Goal: Task Accomplishment & Management: Manage account settings

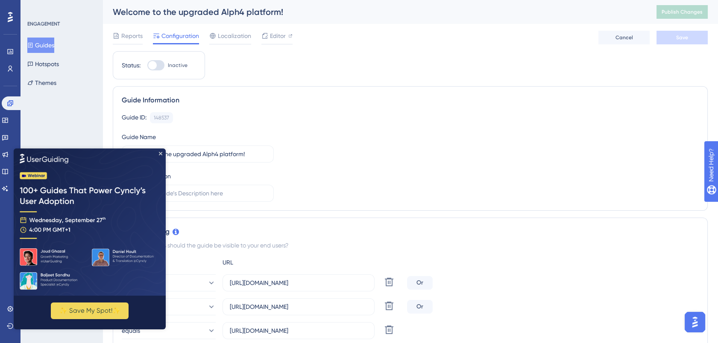
click at [158, 155] on img at bounding box center [90, 222] width 152 height 147
click at [161, 153] on icon "Close Preview" at bounding box center [160, 153] width 3 height 3
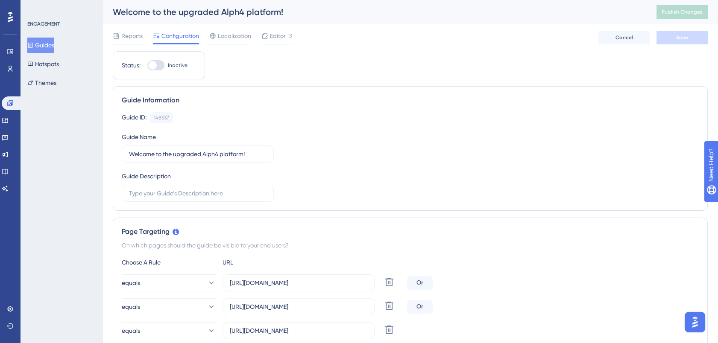
click at [46, 43] on button "Guides" at bounding box center [40, 45] width 27 height 15
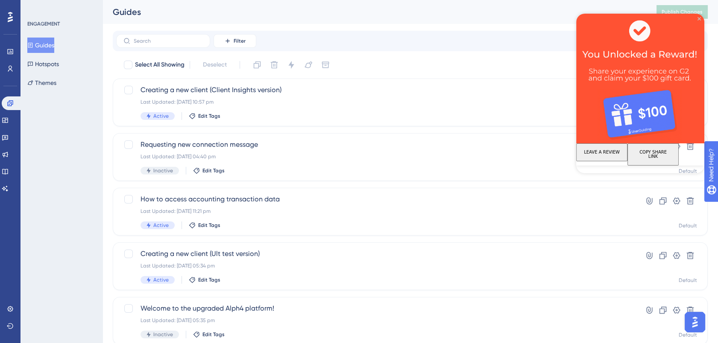
click at [698, 18] on icon "Close Preview" at bounding box center [698, 18] width 3 height 3
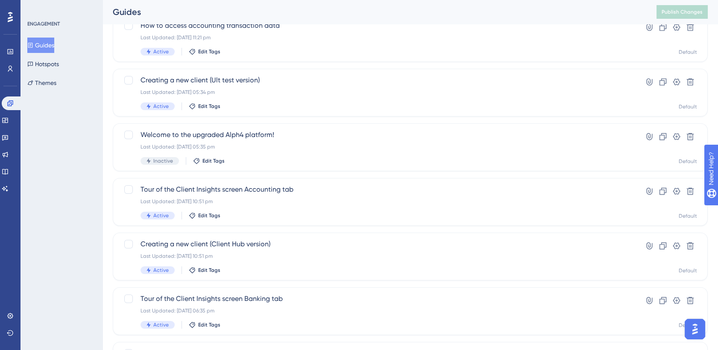
scroll to position [175, 0]
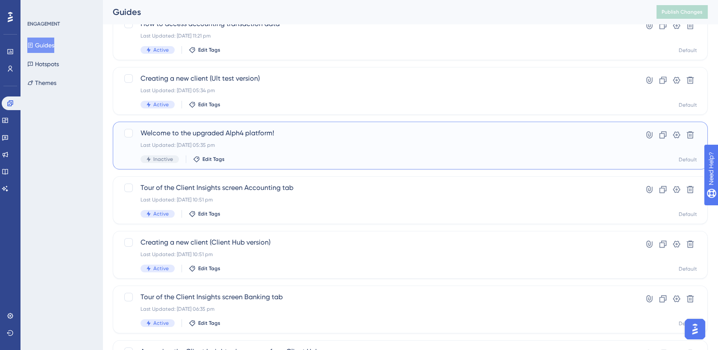
click at [299, 132] on span "Welcome to the upgraded Alph4 platform!" at bounding box center [375, 133] width 471 height 10
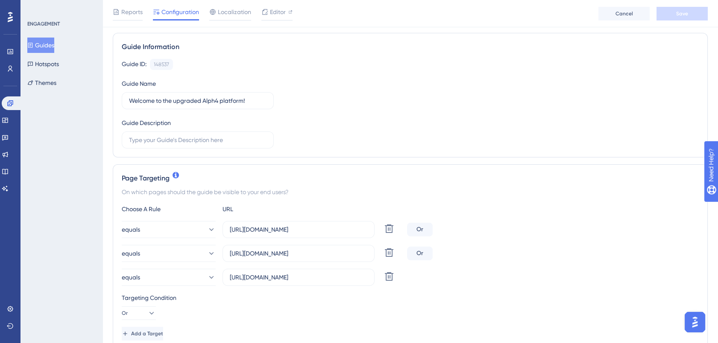
scroll to position [58, 0]
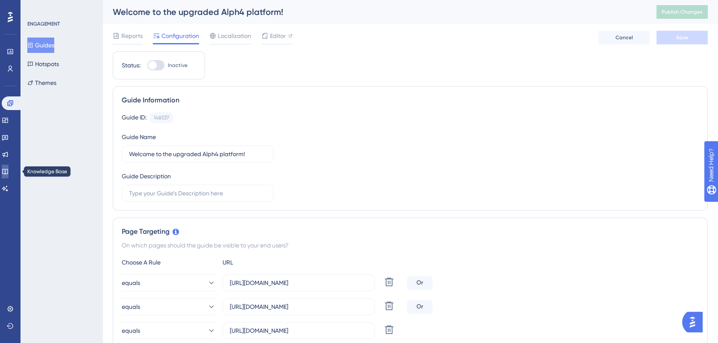
click at [9, 171] on icon at bounding box center [5, 171] width 7 height 7
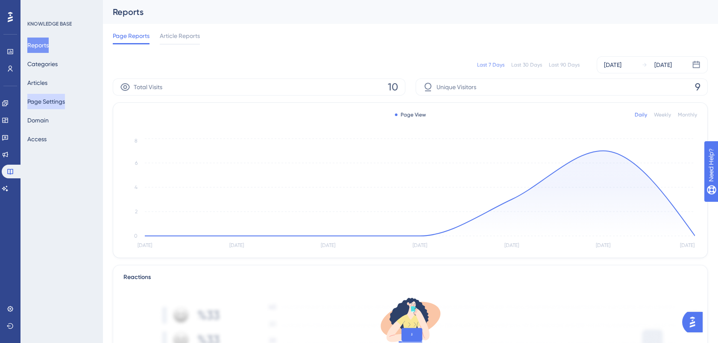
click at [56, 99] on button "Page Settings" at bounding box center [46, 101] width 38 height 15
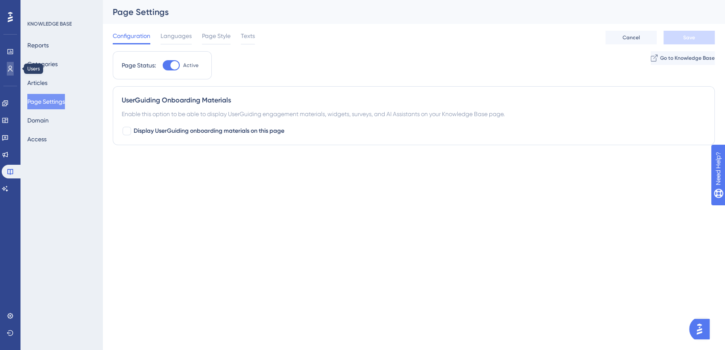
click at [9, 67] on icon at bounding box center [10, 68] width 7 height 7
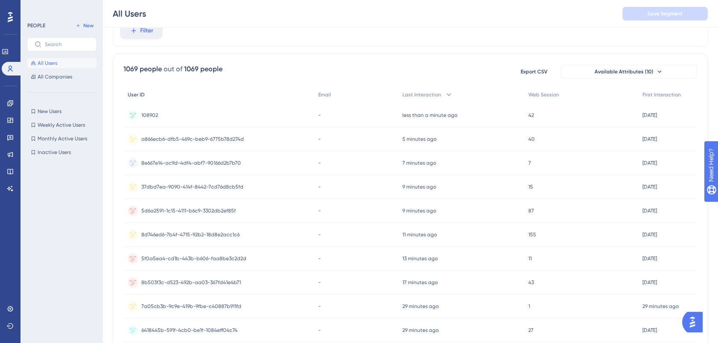
scroll to position [43, 0]
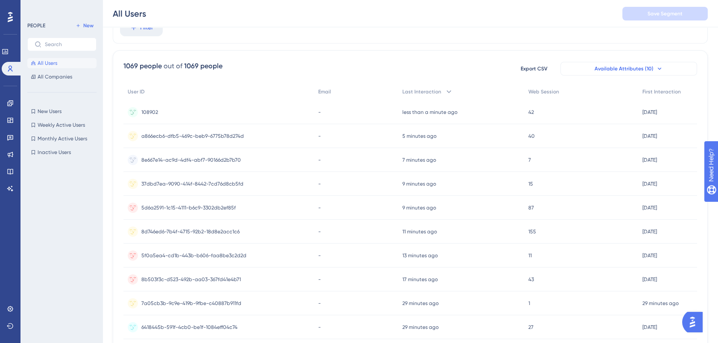
click at [652, 71] on button "Available Attributes (10)" at bounding box center [628, 69] width 137 height 14
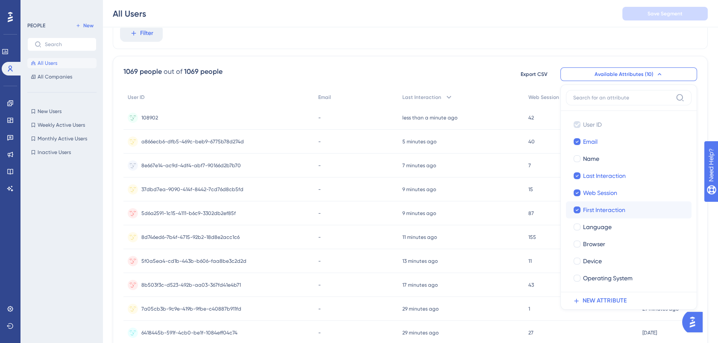
scroll to position [34, 0]
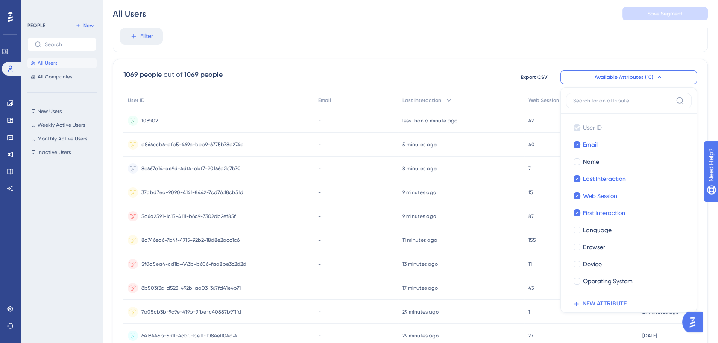
click at [383, 50] on div "Filter" at bounding box center [410, 36] width 595 height 32
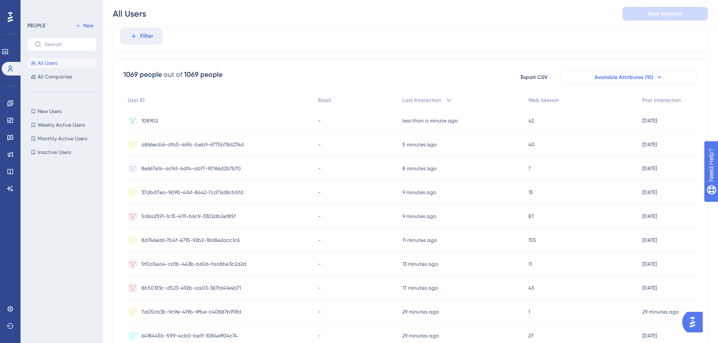
click at [647, 74] on span "Available Attributes (10)" at bounding box center [623, 77] width 59 height 7
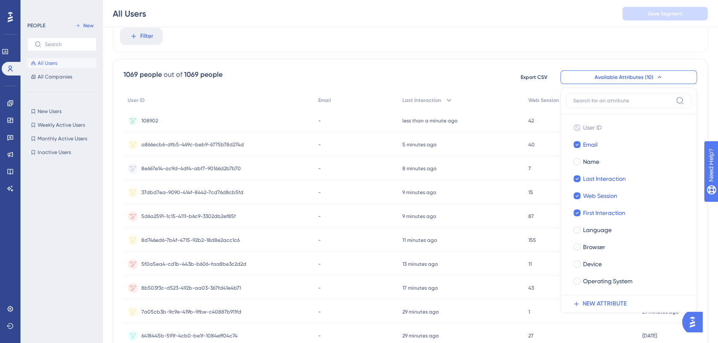
scroll to position [62, 0]
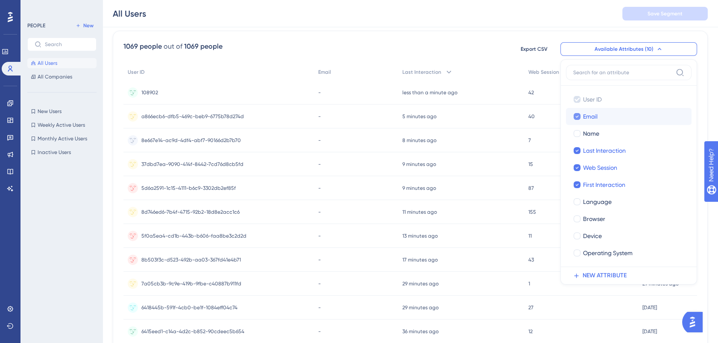
click at [576, 115] on icon at bounding box center [576, 117] width 3 height 6
checkbox input "false"
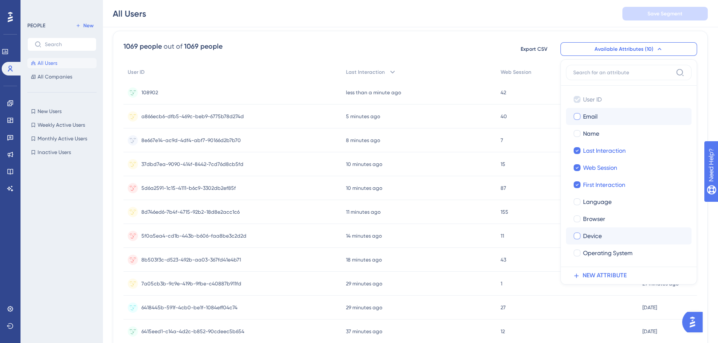
click at [577, 236] on div at bounding box center [576, 236] width 7 height 7
checkbox input "true"
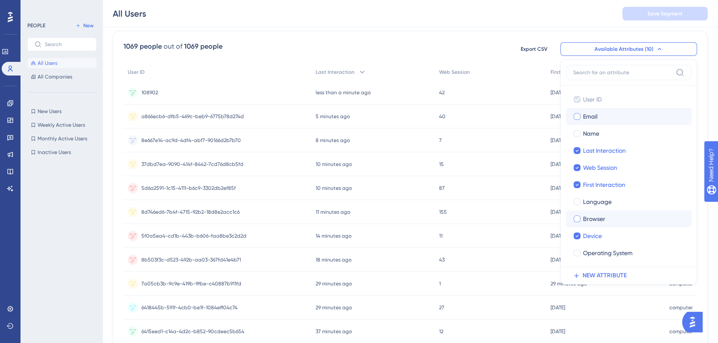
click at [574, 217] on div at bounding box center [576, 219] width 7 height 7
checkbox input "true"
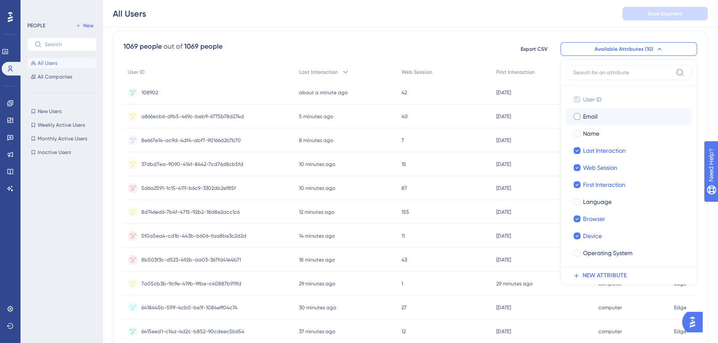
click at [466, 43] on div "1069 people out of 1069 people Export CSV Available Attributes (10) User ID Use…" at bounding box center [409, 48] width 573 height 15
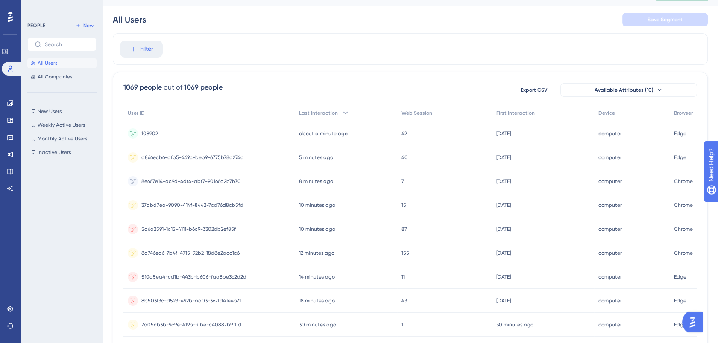
scroll to position [0, 0]
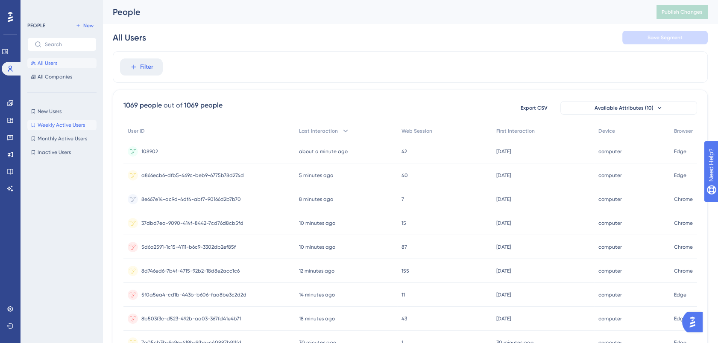
click at [60, 126] on span "Weekly Active Users" at bounding box center [61, 125] width 47 height 7
click at [63, 138] on span "Monthly Active Users" at bounding box center [63, 138] width 50 height 7
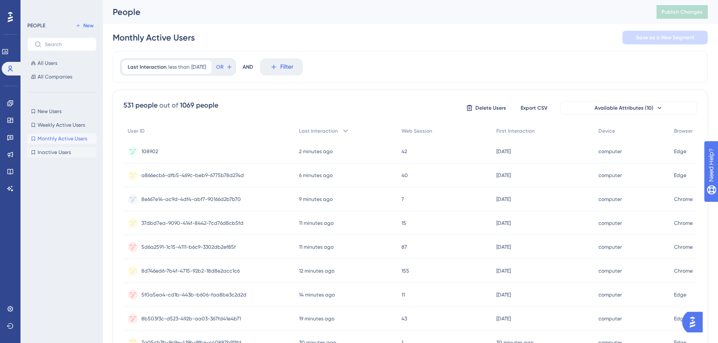
click at [58, 154] on span "Inactive Users" at bounding box center [54, 152] width 33 height 7
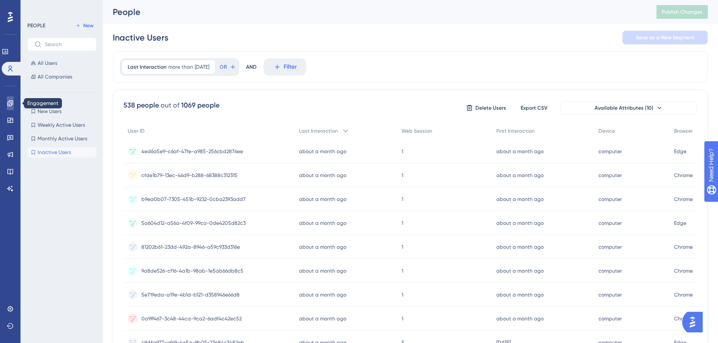
click at [9, 102] on icon at bounding box center [10, 103] width 7 height 7
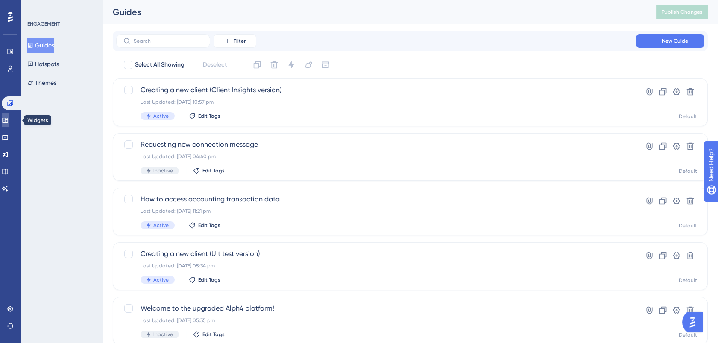
click at [8, 123] on icon at bounding box center [5, 120] width 6 height 5
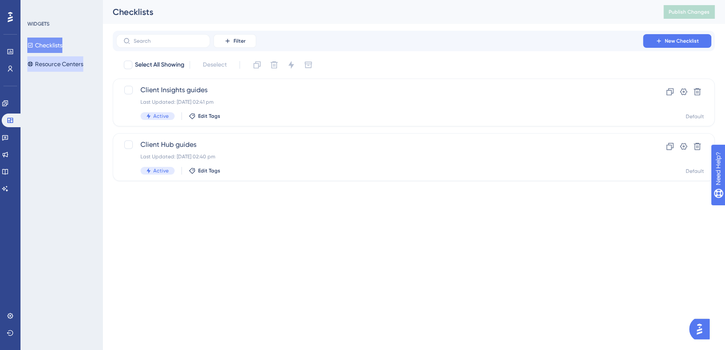
click at [71, 60] on button "Resource Centers" at bounding box center [55, 63] width 56 height 15
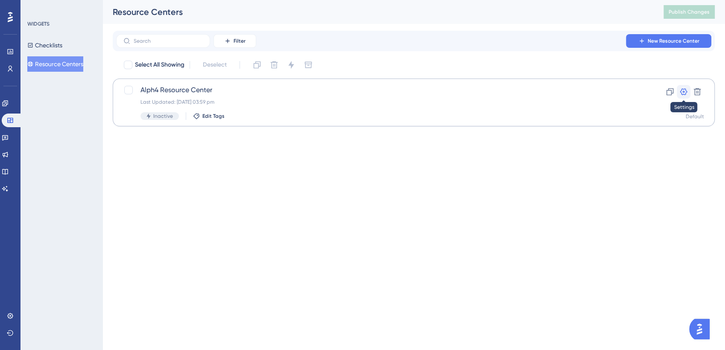
click at [682, 91] on icon at bounding box center [683, 92] width 9 height 9
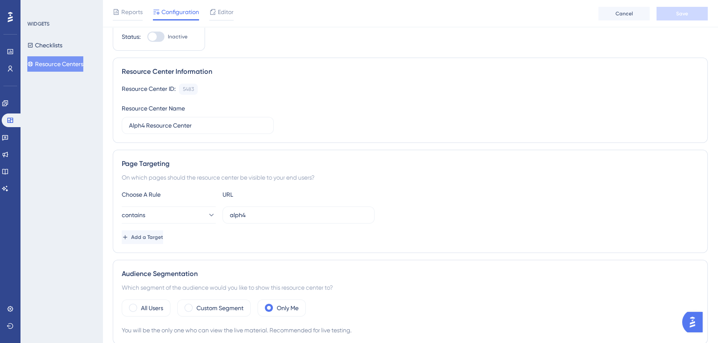
scroll to position [34, 0]
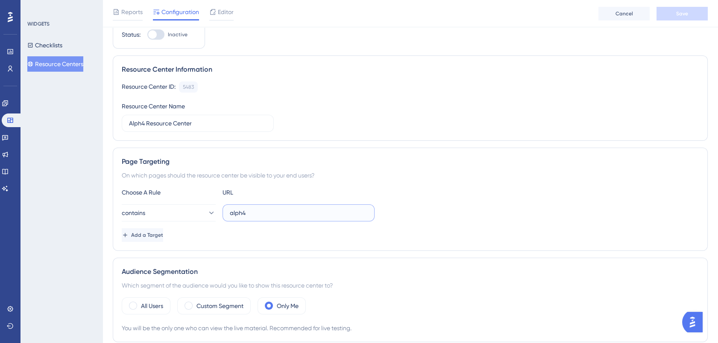
click at [250, 210] on input "alph4" at bounding box center [298, 212] width 137 height 9
paste input "https://portaltest.alph4.uk/"
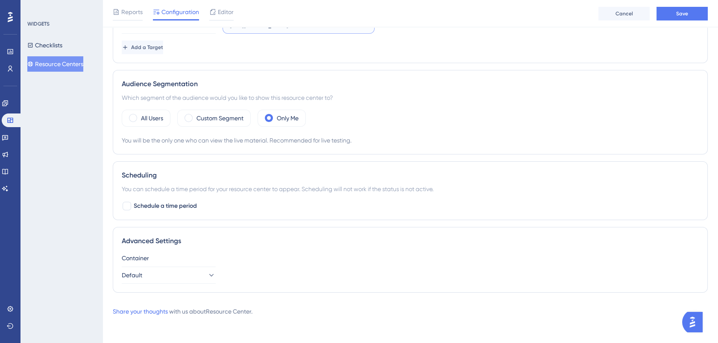
scroll to position [0, 0]
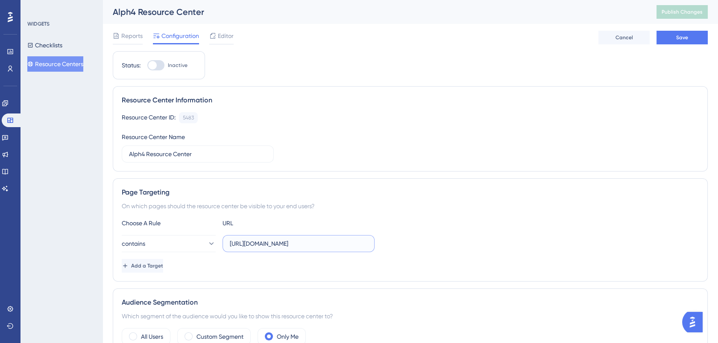
type input "https://portaltest.alph4.uk/"
click at [163, 66] on div at bounding box center [155, 65] width 17 height 10
click at [147, 66] on input "Inactive" at bounding box center [147, 65] width 0 height 0
checkbox input "true"
click at [682, 36] on span "Save" at bounding box center [682, 37] width 12 height 7
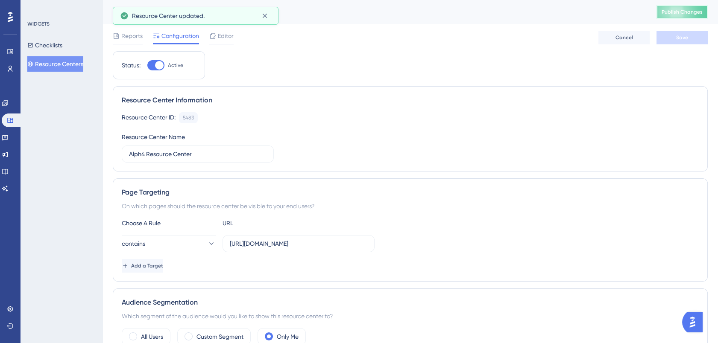
click at [693, 10] on span "Publish Changes" at bounding box center [681, 12] width 41 height 7
click at [9, 105] on icon at bounding box center [5, 103] width 7 height 7
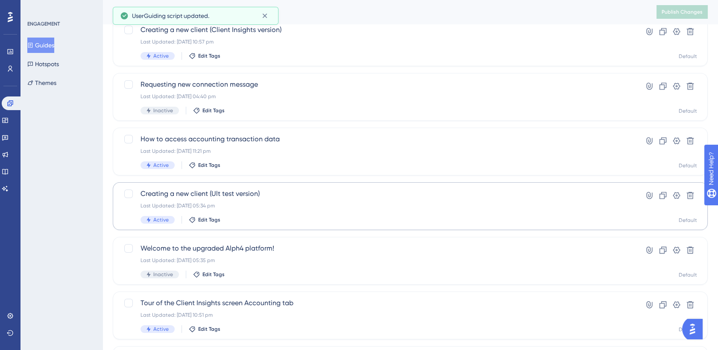
scroll to position [61, 0]
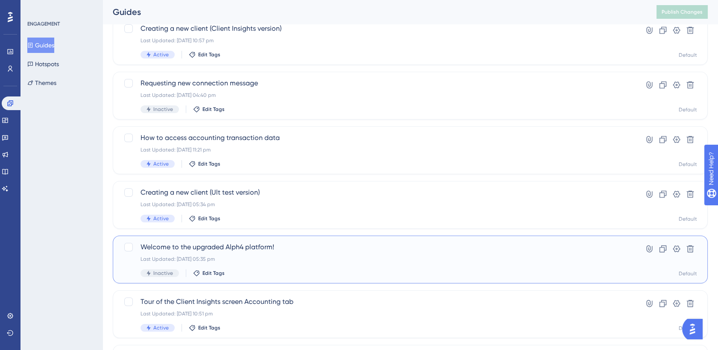
click at [249, 249] on span "Welcome to the upgraded Alph4 platform!" at bounding box center [375, 247] width 471 height 10
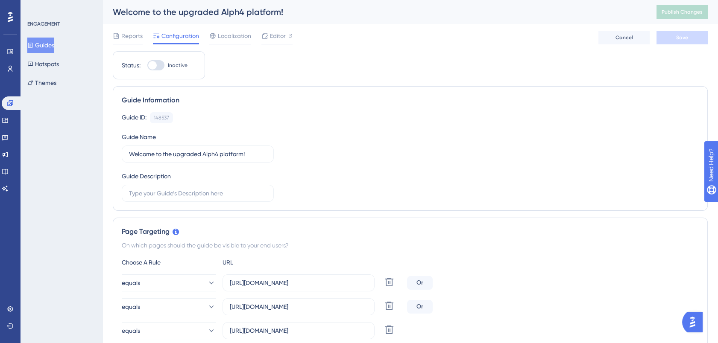
click at [161, 67] on div at bounding box center [155, 65] width 17 height 10
click at [147, 66] on input "Inactive" at bounding box center [147, 65] width 0 height 0
click at [152, 62] on div at bounding box center [155, 65] width 17 height 10
click at [147, 65] on input "Active" at bounding box center [147, 65] width 0 height 0
checkbox input "false"
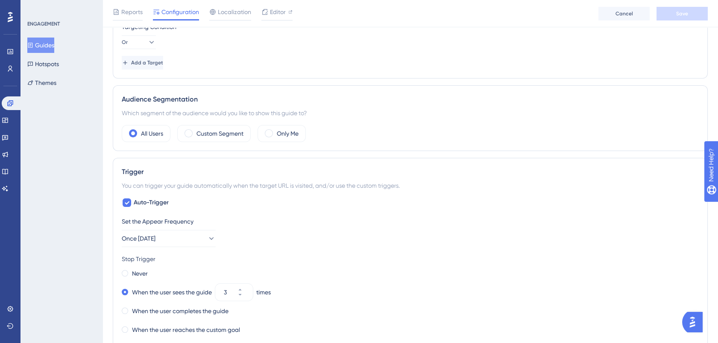
scroll to position [336, 0]
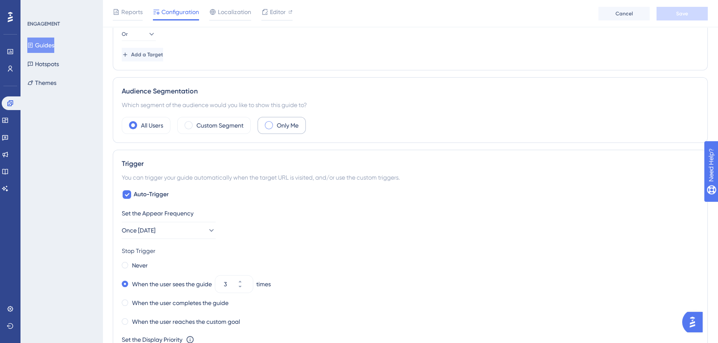
click at [270, 125] on span at bounding box center [269, 125] width 8 height 8
click at [275, 123] on input "radio" at bounding box center [275, 123] width 0 height 0
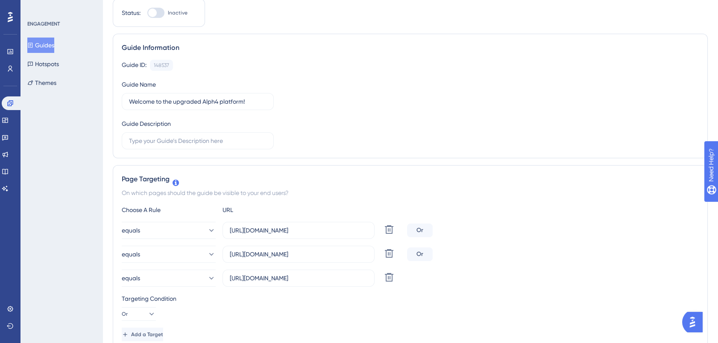
scroll to position [0, 0]
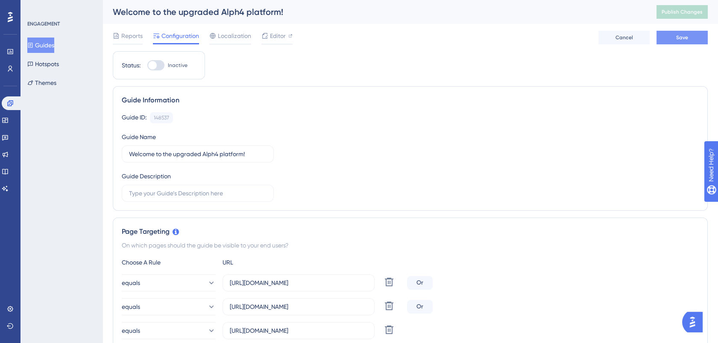
click at [679, 35] on span "Save" at bounding box center [682, 37] width 12 height 7
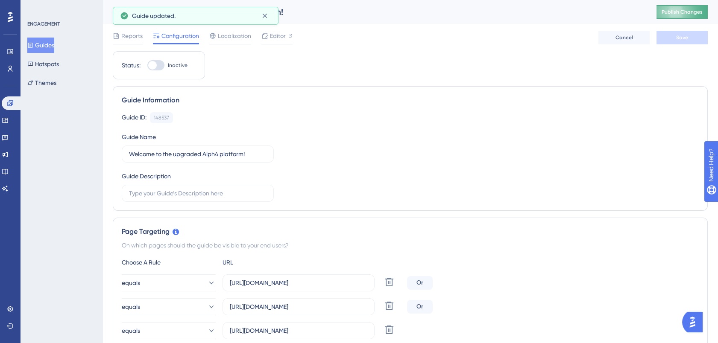
click at [690, 8] on button "Publish Changes" at bounding box center [681, 12] width 51 height 14
click at [9, 121] on icon at bounding box center [5, 120] width 7 height 7
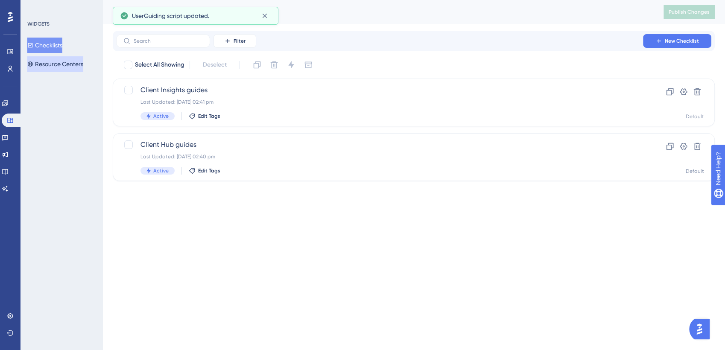
click at [71, 57] on button "Resource Centers" at bounding box center [55, 63] width 56 height 15
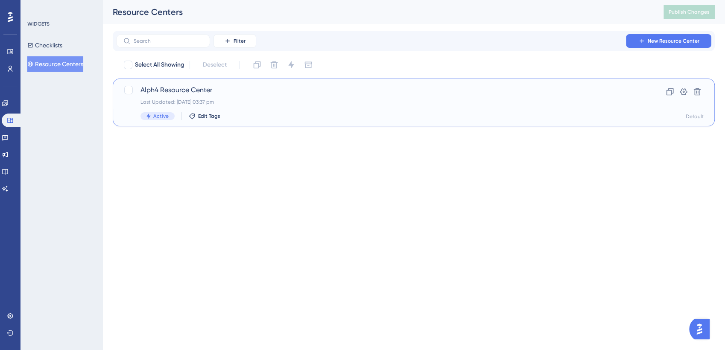
click at [185, 88] on span "Alph4 Resource Center" at bounding box center [379, 90] width 478 height 10
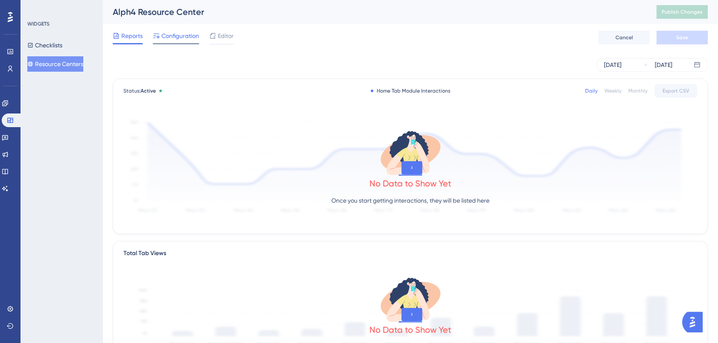
click at [177, 40] on span "Configuration" at bounding box center [180, 36] width 38 height 10
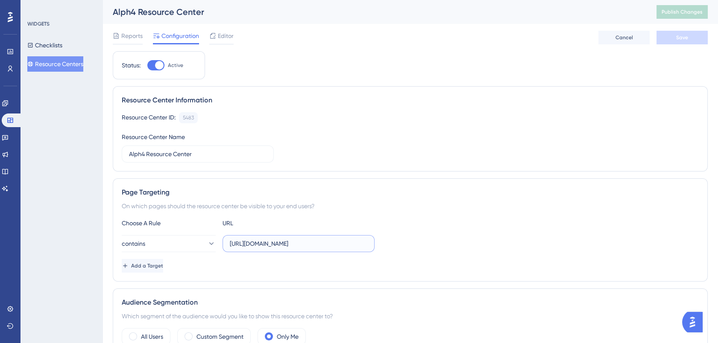
click at [252, 243] on input "https://portaltest.alph4.uk/" at bounding box center [298, 243] width 137 height 9
click at [290, 243] on input "portaltest.alph4.uk/" at bounding box center [298, 243] width 137 height 9
type input "portaltest.alph4.uk"
click at [680, 43] on button "Save" at bounding box center [681, 38] width 51 height 14
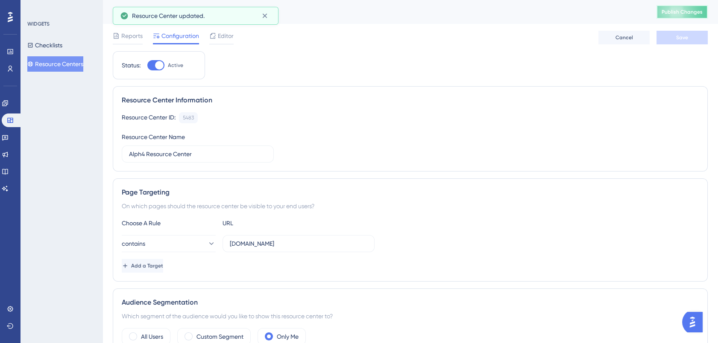
click at [693, 12] on span "Publish Changes" at bounding box center [681, 12] width 41 height 7
click at [228, 35] on span "Editor" at bounding box center [226, 36] width 16 height 10
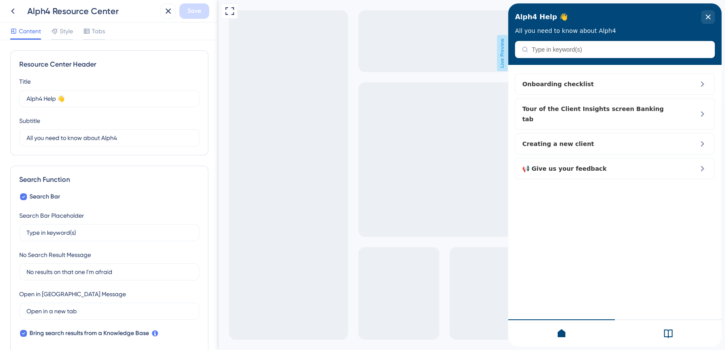
click at [664, 334] on icon at bounding box center [668, 334] width 9 height 9
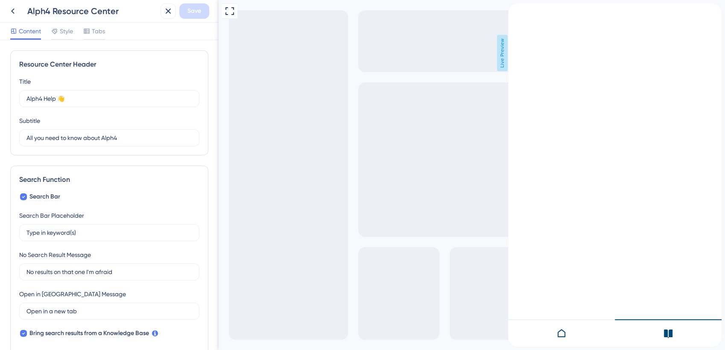
click at [517, 33] on icon "close resource center" at bounding box center [514, 35] width 5 height 5
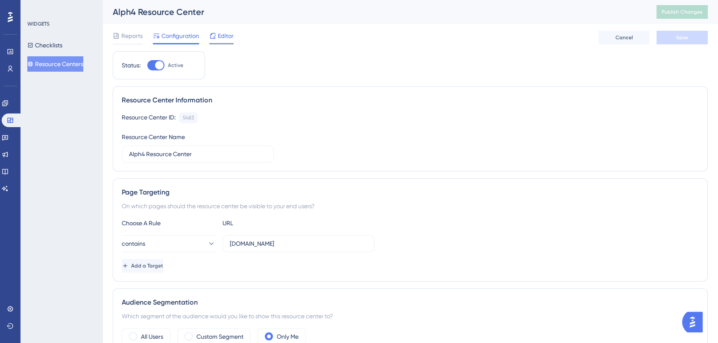
click at [228, 32] on span "Editor" at bounding box center [226, 36] width 16 height 10
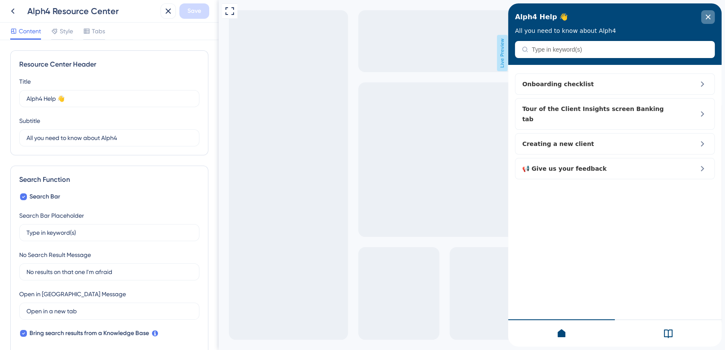
click at [708, 15] on icon "close resource center" at bounding box center [707, 17] width 5 height 5
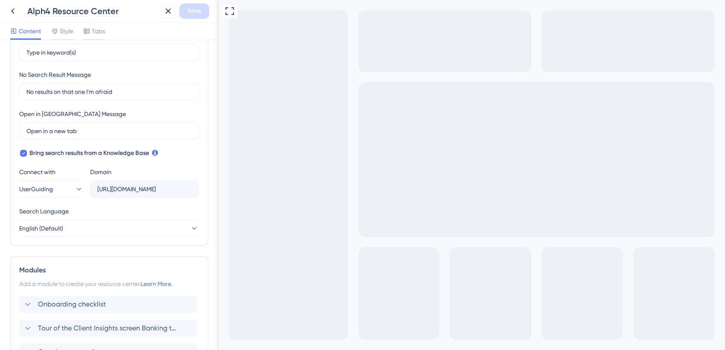
scroll to position [182, 0]
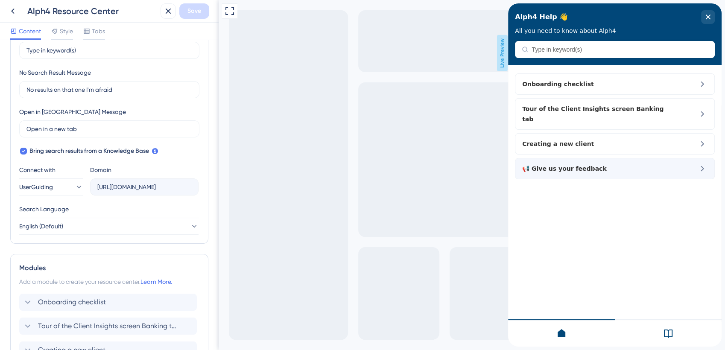
click at [643, 158] on div "📢 Give us your feedback" at bounding box center [615, 168] width 200 height 21
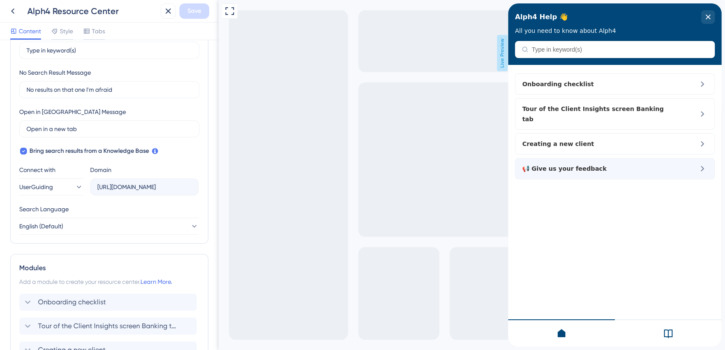
click at [650, 164] on span "📢 Give us your feedback" at bounding box center [596, 169] width 148 height 10
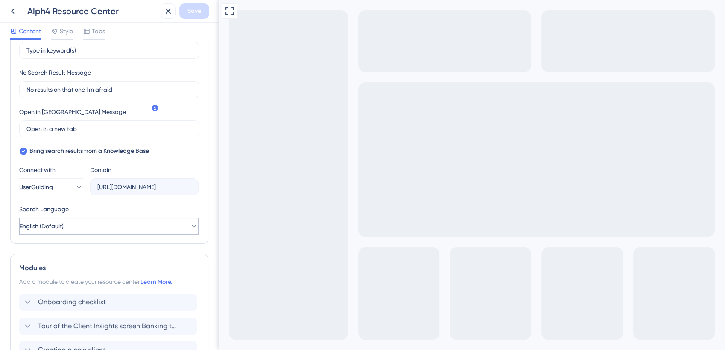
scroll to position [292, 0]
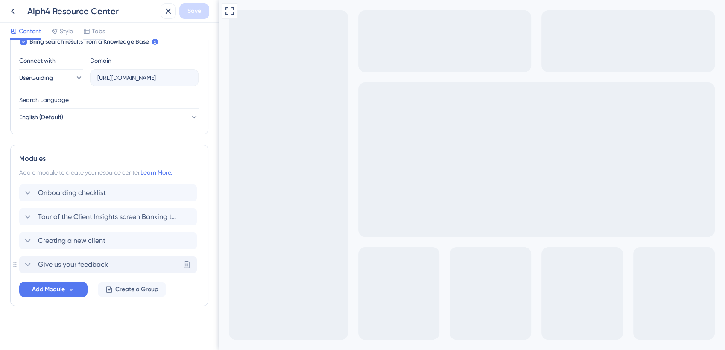
click at [19, 266] on div "Give us your feedback Delete" at bounding box center [108, 264] width 178 height 17
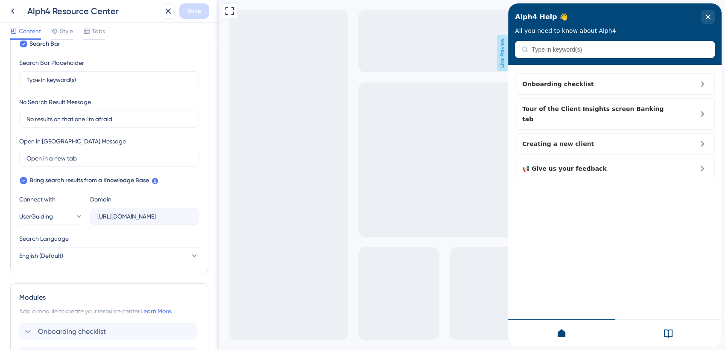
scroll to position [152, 0]
click at [74, 213] on icon at bounding box center [78, 217] width 9 height 9
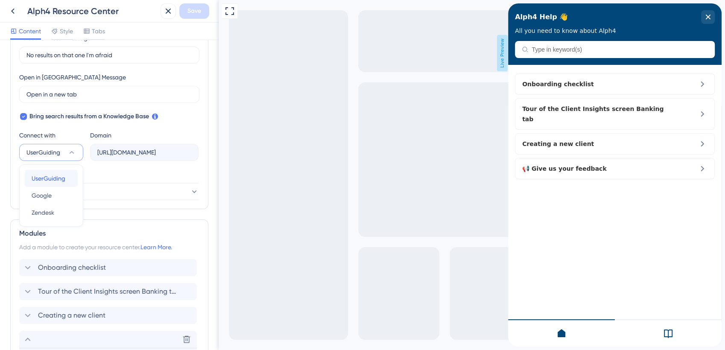
click at [55, 175] on span "UserGuiding" at bounding box center [49, 178] width 34 height 10
type input "https://alph4.help.userguiding.com/api/search?kb_id=15145&lang_code=en"
click at [198, 7] on span "Save" at bounding box center [194, 11] width 14 height 10
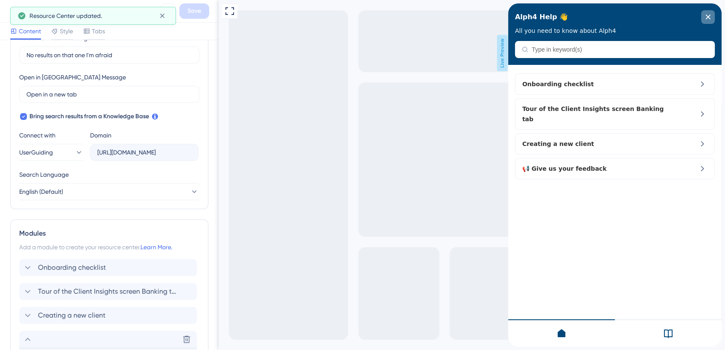
click at [710, 18] on icon "close resource center" at bounding box center [708, 17] width 5 height 5
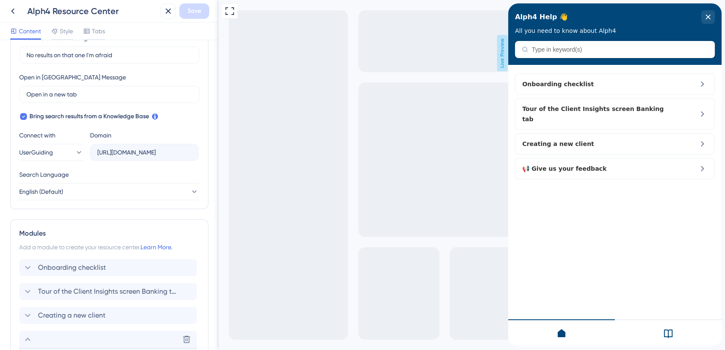
click at [668, 333] on icon at bounding box center [668, 334] width 9 height 9
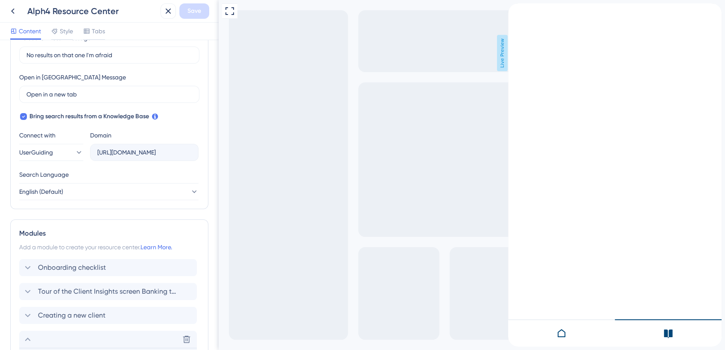
click at [517, 33] on icon "close resource center" at bounding box center [514, 35] width 5 height 5
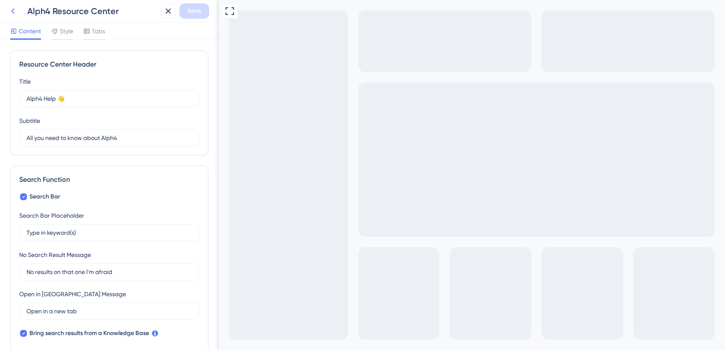
click at [9, 11] on icon at bounding box center [13, 11] width 10 height 10
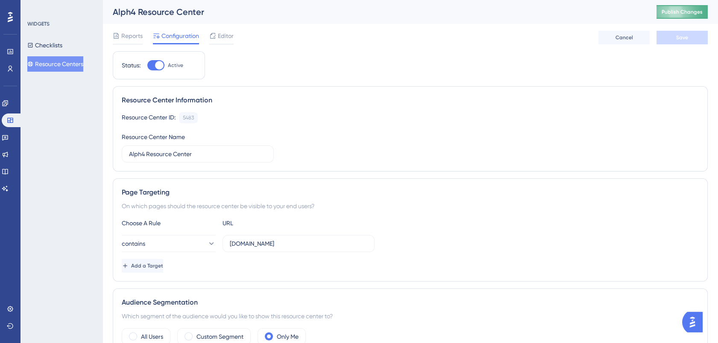
click at [680, 10] on span "Publish Changes" at bounding box center [681, 12] width 41 height 7
click at [223, 32] on span "Editor" at bounding box center [226, 36] width 16 height 10
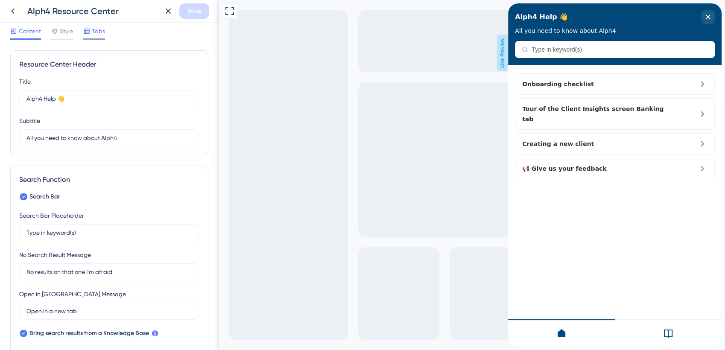
click at [90, 32] on icon at bounding box center [86, 31] width 7 height 7
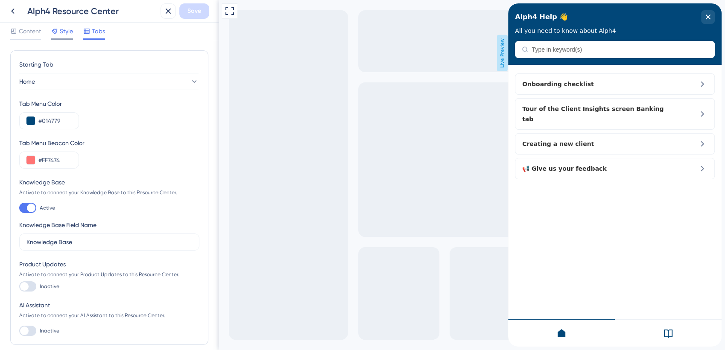
click at [65, 34] on span "Style" at bounding box center [66, 31] width 13 height 10
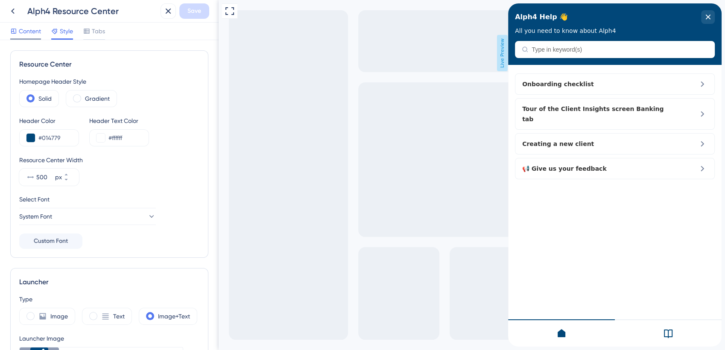
click at [24, 28] on span "Content" at bounding box center [30, 31] width 22 height 10
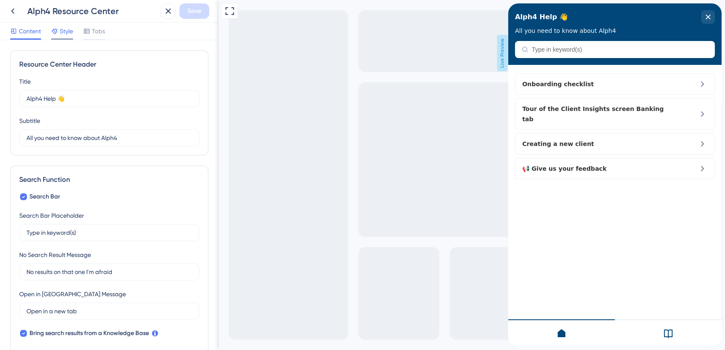
click at [70, 30] on span "Style" at bounding box center [66, 31] width 13 height 10
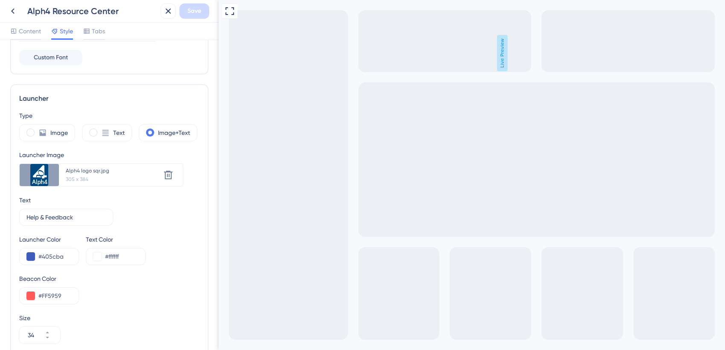
scroll to position [184, 0]
click at [52, 216] on input "Help & Feedback" at bounding box center [62, 216] width 73 height 9
type input "Help & FAQs"
click at [184, 221] on div "Text Help & FAQs 9" at bounding box center [109, 209] width 180 height 31
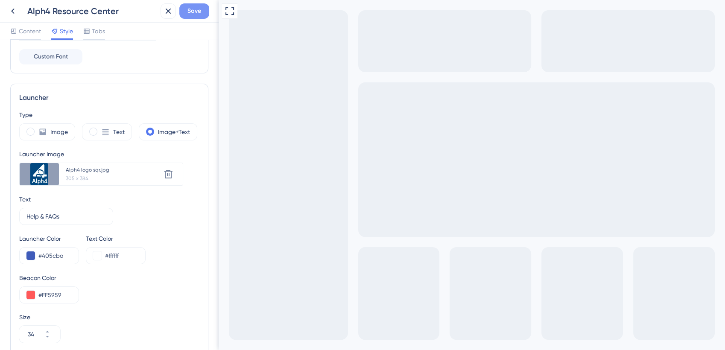
click at [195, 11] on span "Save" at bounding box center [194, 11] width 14 height 10
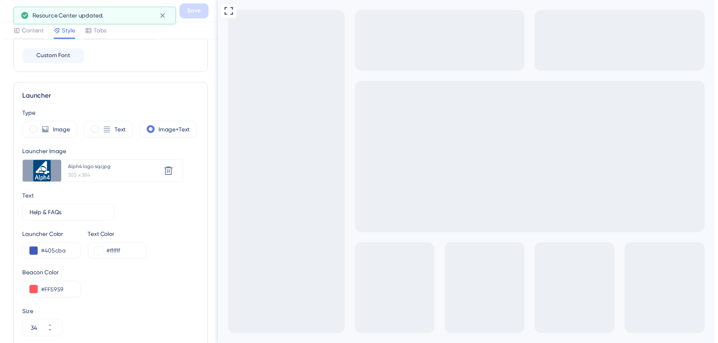
scroll to position [0, 0]
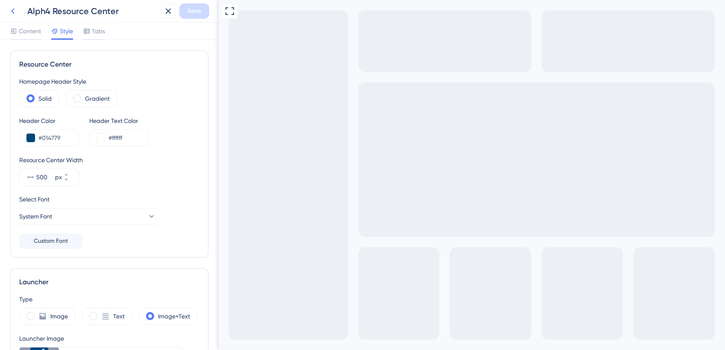
click at [14, 11] on icon at bounding box center [13, 11] width 10 height 10
